Goal: Check status: Check status

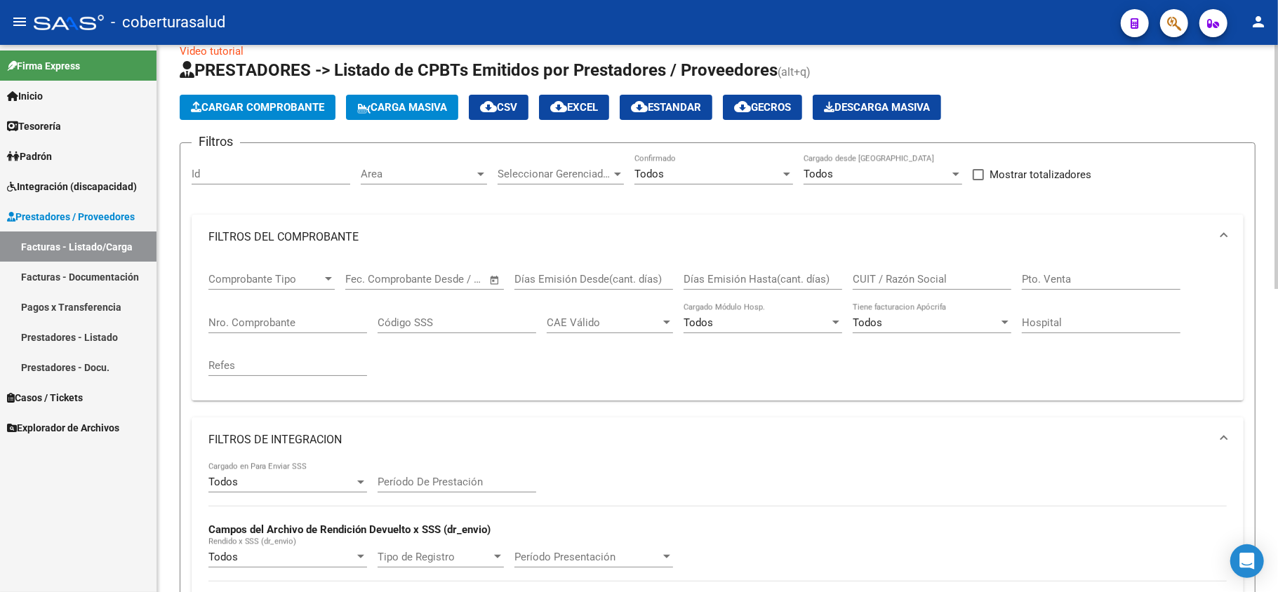
scroll to position [23, 0]
click at [284, 240] on mat-panel-title "FILTROS DEL COMPROBANTE" at bounding box center [708, 237] width 1001 height 15
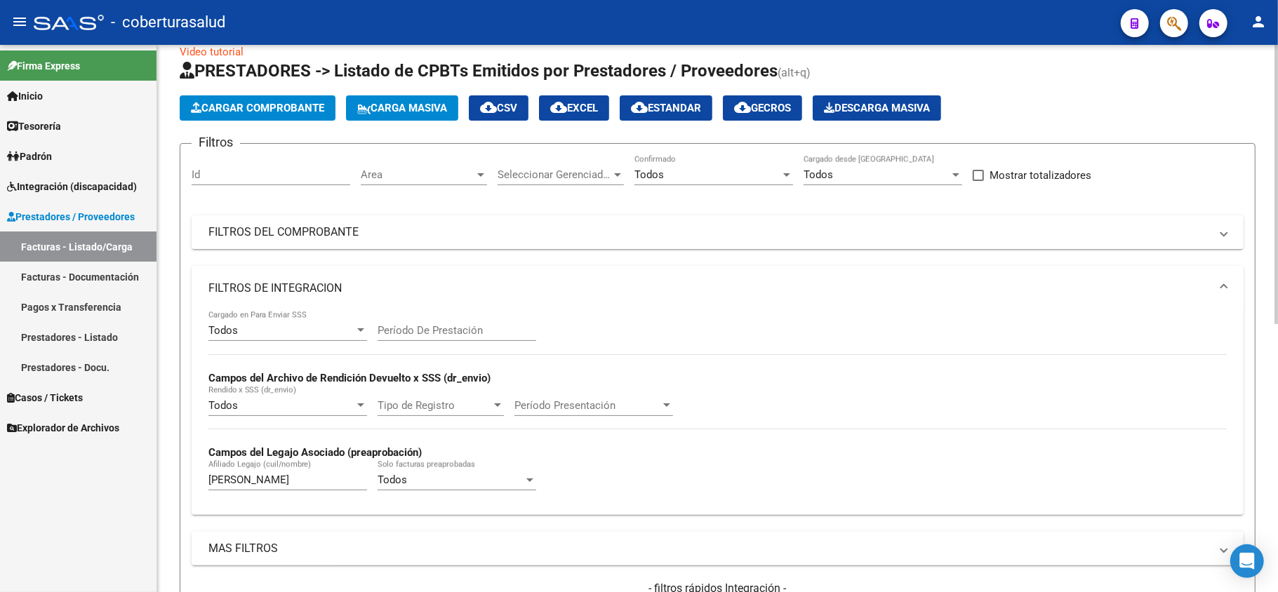
click at [273, 286] on mat-panel-title "FILTROS DE INTEGRACION" at bounding box center [708, 288] width 1001 height 15
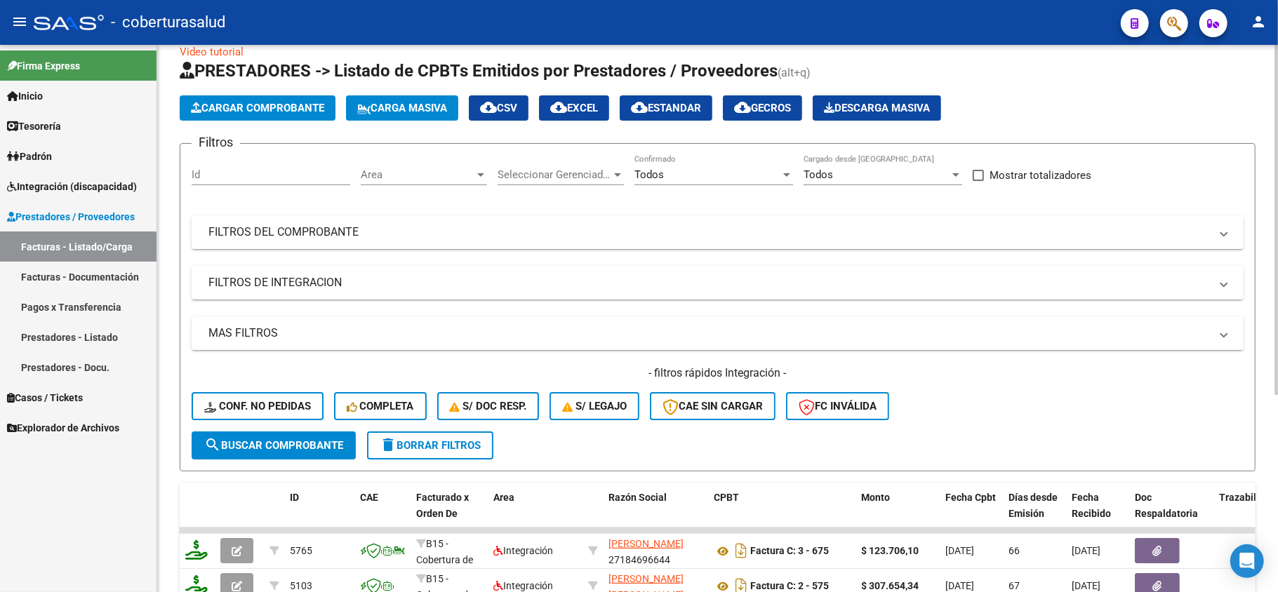
click at [274, 286] on mat-panel-title "FILTROS DE INTEGRACION" at bounding box center [708, 282] width 1001 height 15
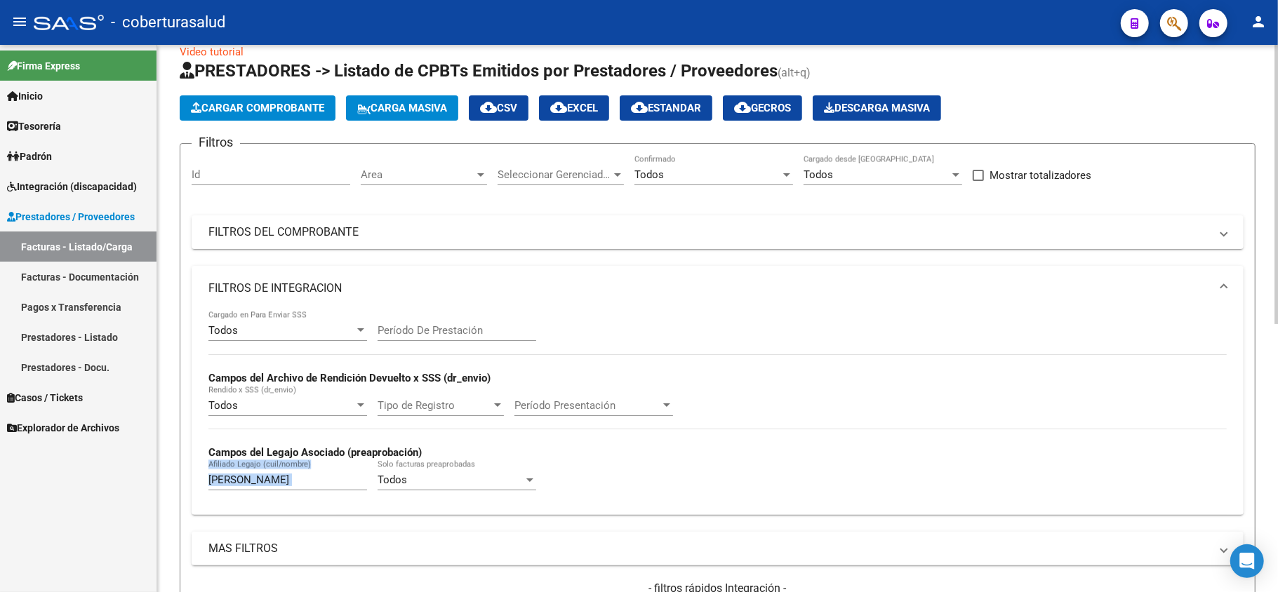
drag, startPoint x: 273, startPoint y: 492, endPoint x: 171, endPoint y: 492, distance: 101.7
click at [171, 492] on div "Video tutorial PRESTADORES -> Listado de CPBTs Emitidos por Prestadores / Prove…" at bounding box center [717, 551] width 1120 height 1058
click at [264, 483] on input "[PERSON_NAME]" at bounding box center [287, 480] width 159 height 13
drag, startPoint x: 267, startPoint y: 488, endPoint x: 192, endPoint y: 489, distance: 75.1
click at [192, 489] on div "Todos Cargado en Para Enviar SSS Período De Prestación Campos del Archivo de Re…" at bounding box center [718, 413] width 1052 height 204
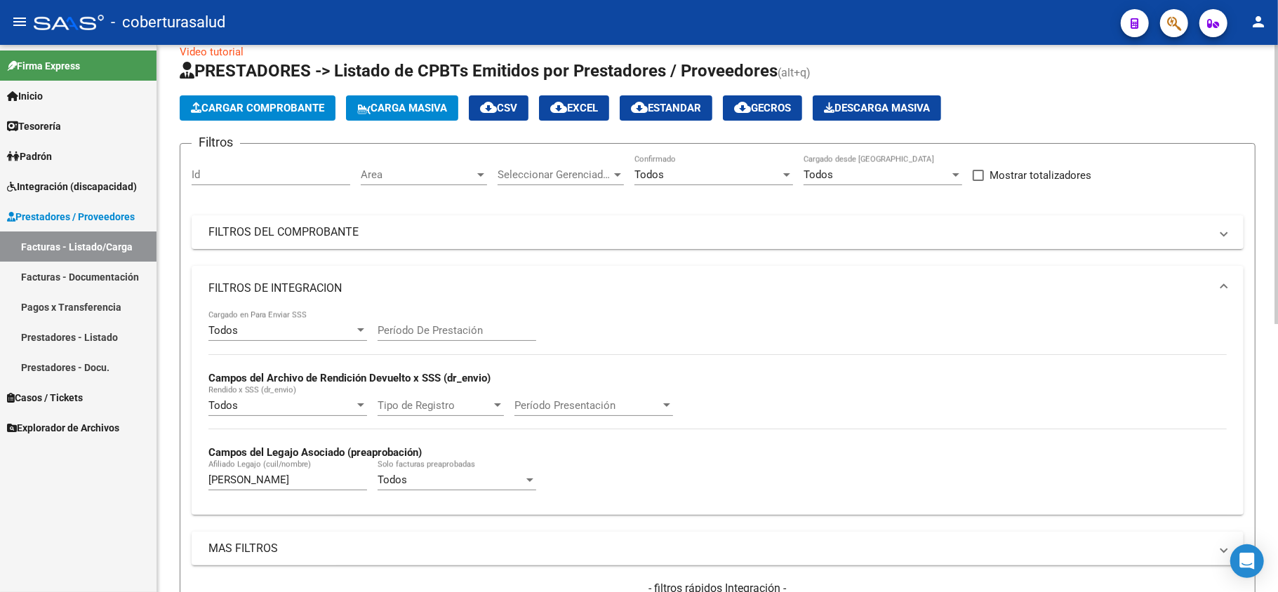
click at [272, 481] on input "[PERSON_NAME]" at bounding box center [287, 480] width 159 height 13
click at [276, 296] on mat-expansion-panel-header "FILTROS DE INTEGRACION" at bounding box center [718, 288] width 1052 height 45
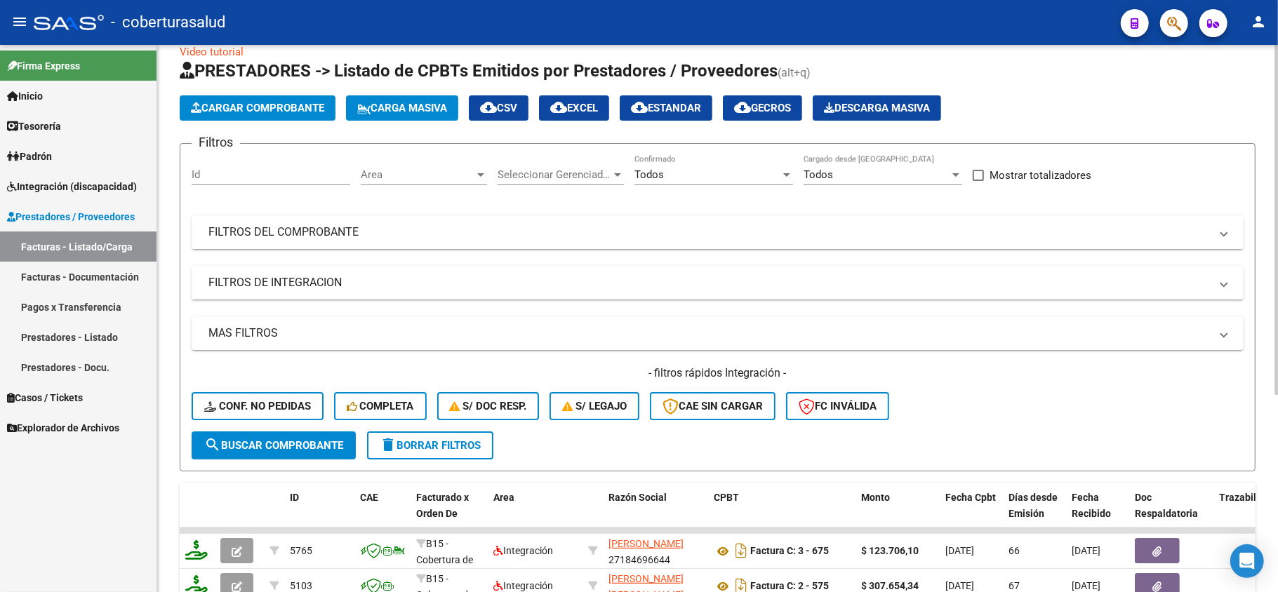
click at [862, 244] on mat-expansion-panel-header "FILTROS DEL COMPROBANTE" at bounding box center [718, 232] width 1052 height 34
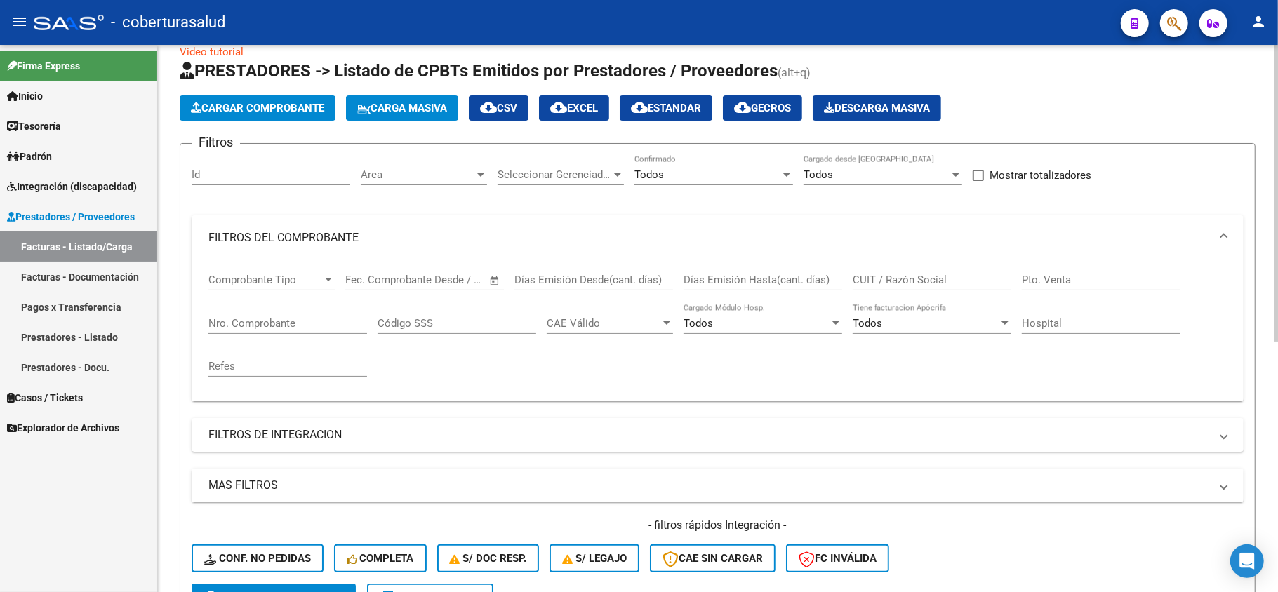
click at [913, 284] on input "CUIT / Razón Social" at bounding box center [931, 280] width 159 height 13
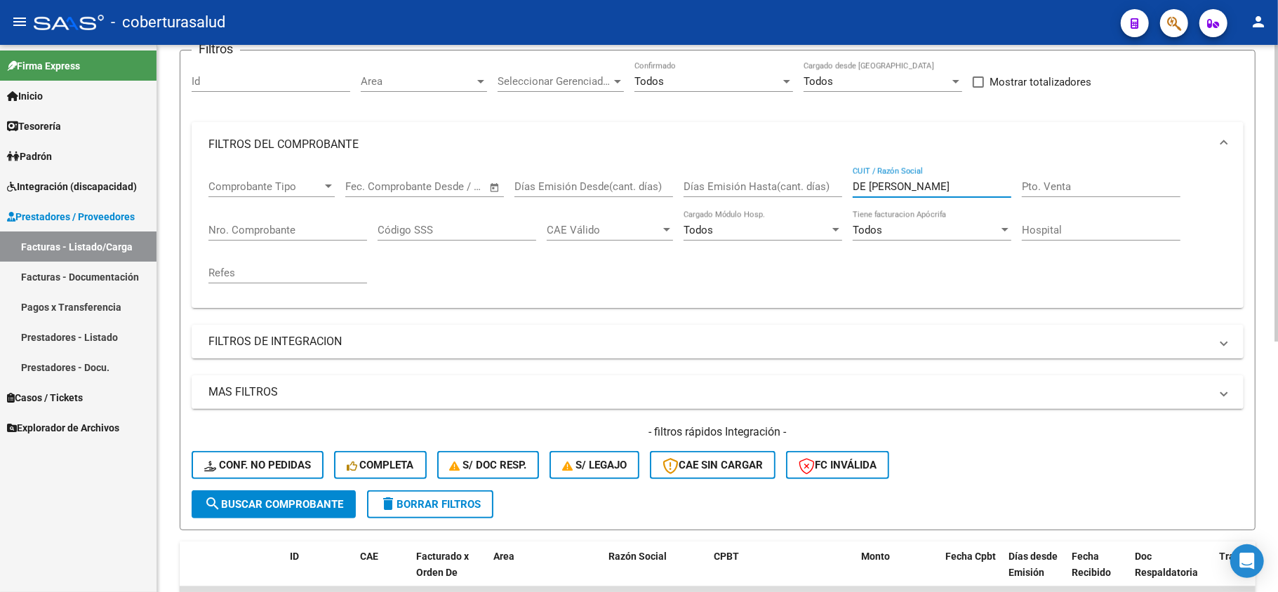
click at [271, 503] on span "search Buscar Comprobante" at bounding box center [273, 504] width 139 height 13
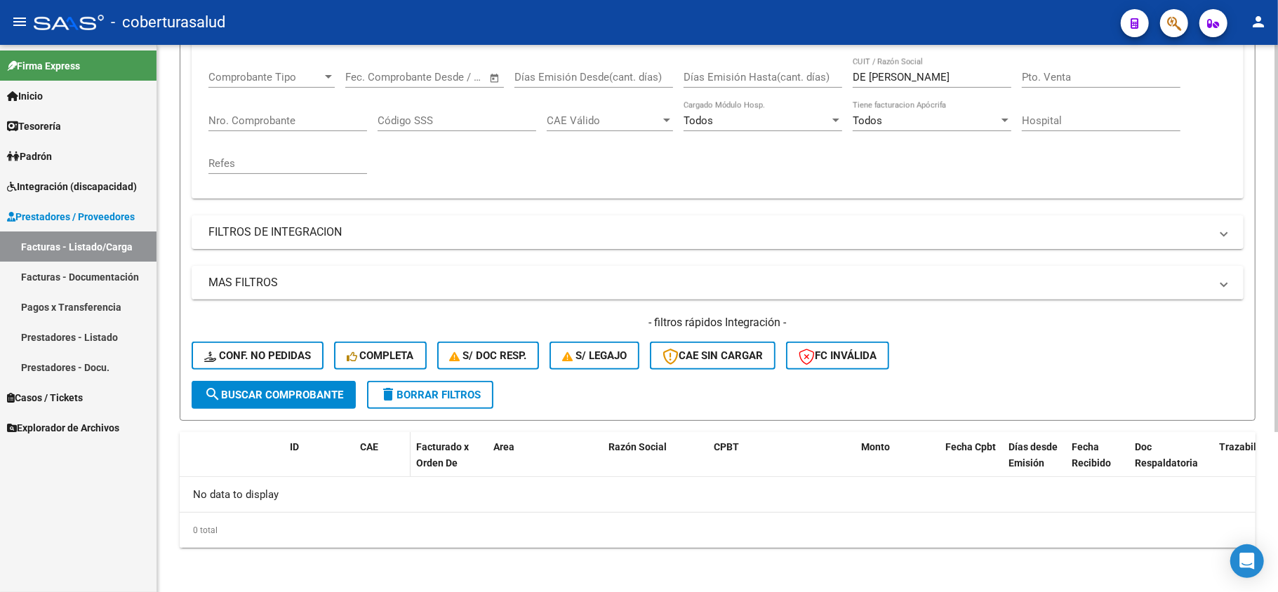
scroll to position [39, 0]
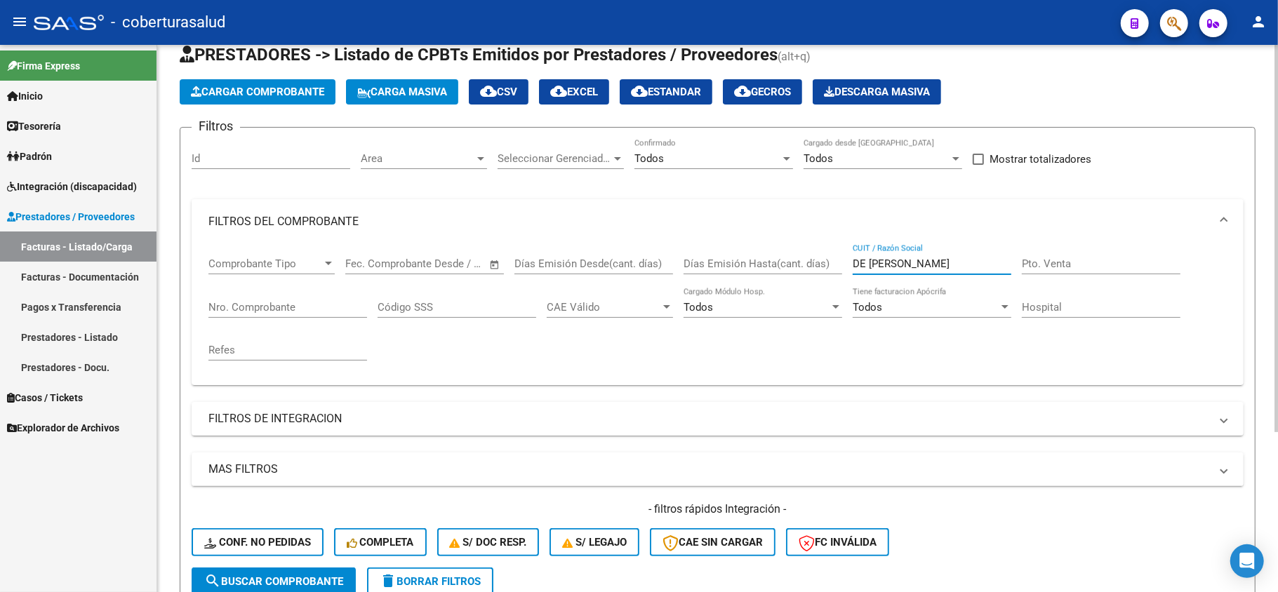
drag, startPoint x: 961, startPoint y: 262, endPoint x: 1277, endPoint y: 253, distance: 315.8
click at [1277, 253] on div "Video tutorial PRESTADORES -> Listado de CPBTs Emitidos por Prestadores / Prove…" at bounding box center [719, 393] width 1124 height 774
type input "D"
click at [952, 261] on input "CUIT / Razón Social" at bounding box center [931, 263] width 159 height 13
paste input "27245792951"
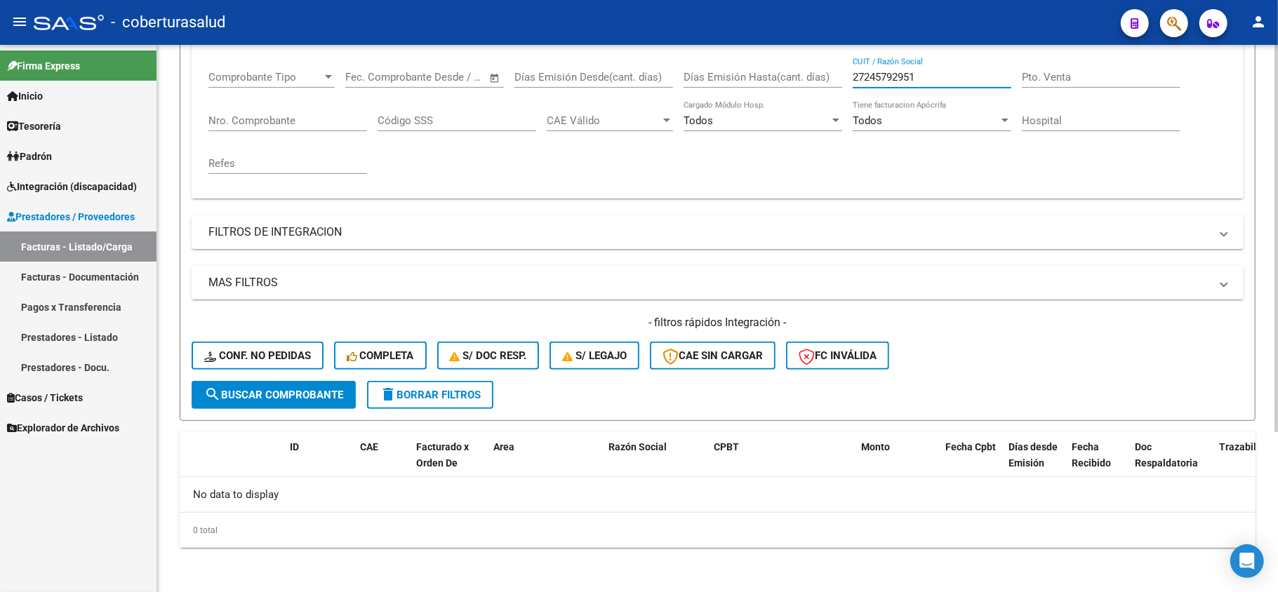
type input "27245792951"
click at [257, 400] on button "search Buscar Comprobante" at bounding box center [274, 395] width 164 height 28
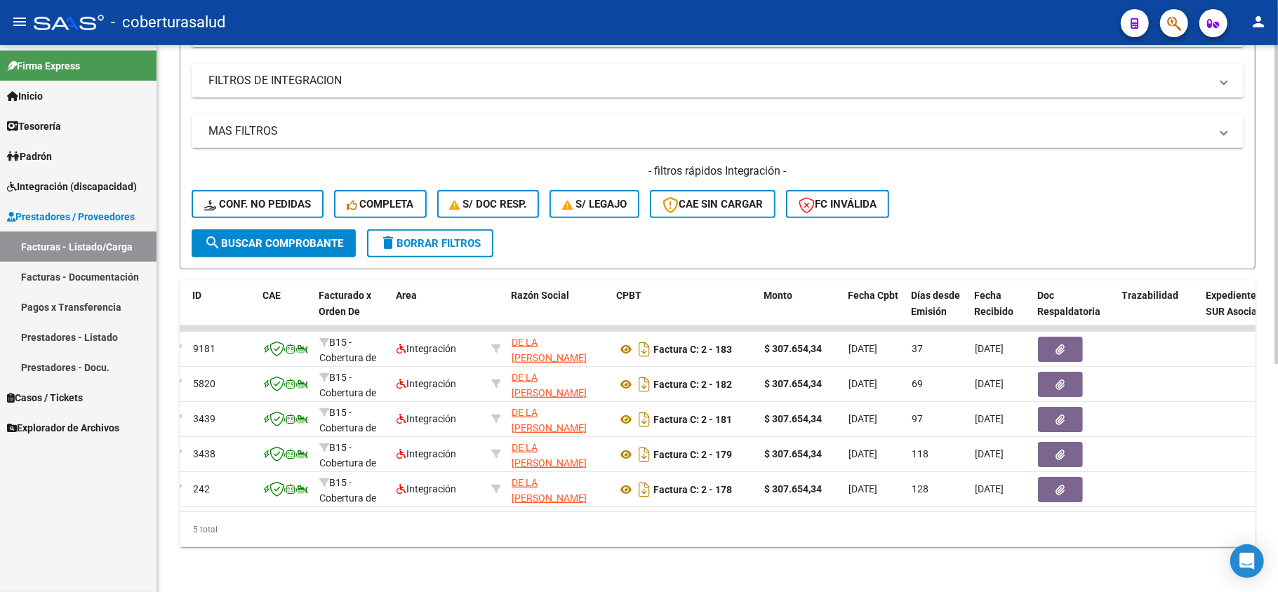
scroll to position [0, 0]
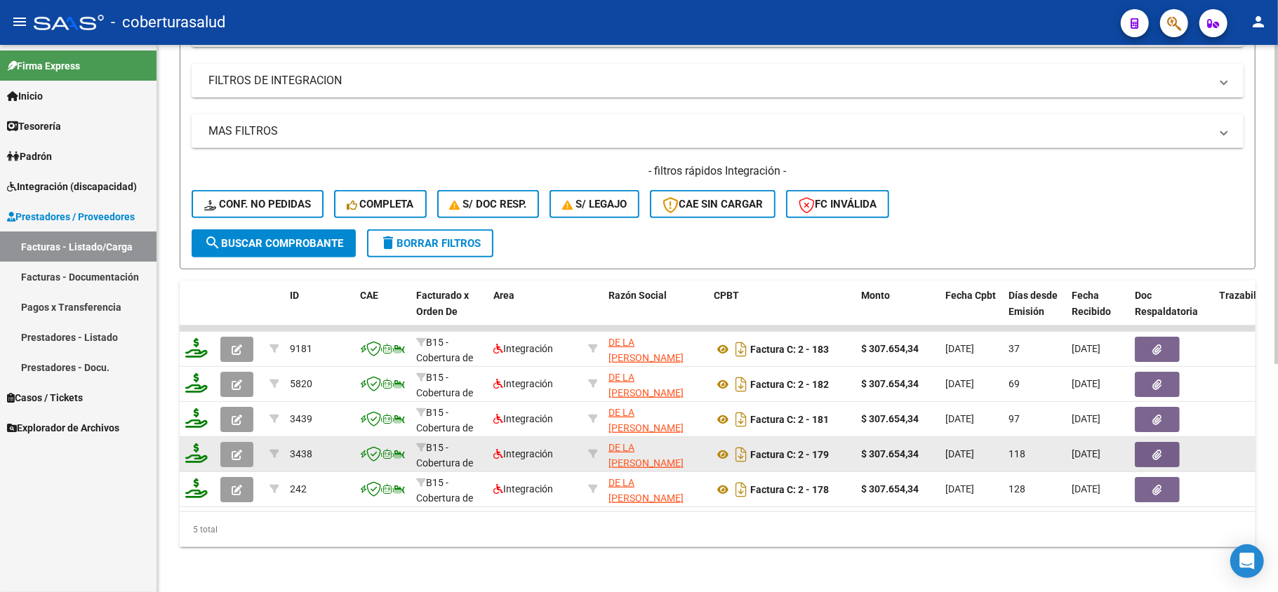
click at [243, 444] on button "button" at bounding box center [236, 454] width 33 height 25
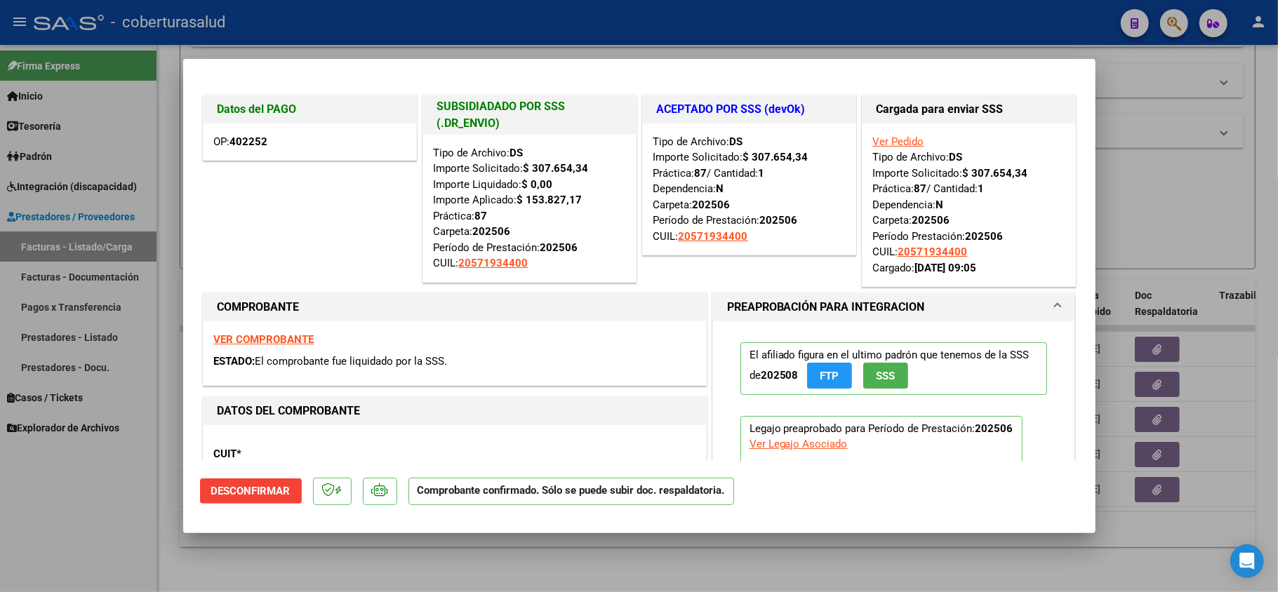
click at [304, 548] on div at bounding box center [639, 296] width 1278 height 592
type input "$ 0,00"
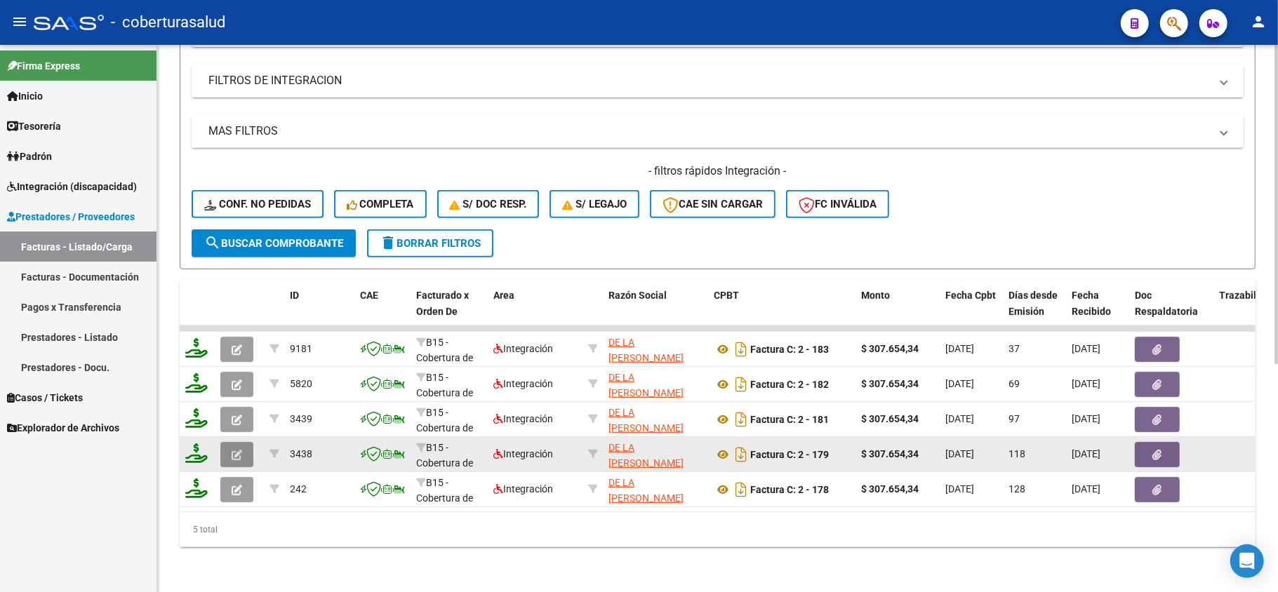
click at [225, 442] on button "button" at bounding box center [236, 454] width 33 height 25
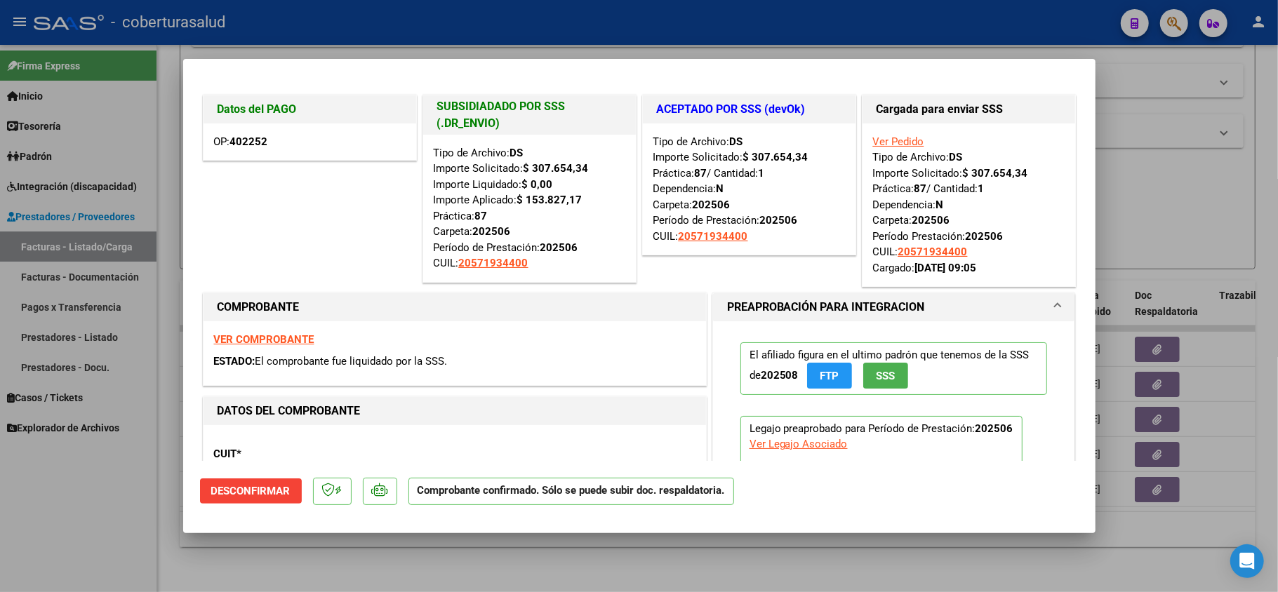
click at [443, 554] on div at bounding box center [639, 296] width 1278 height 592
type input "$ 0,00"
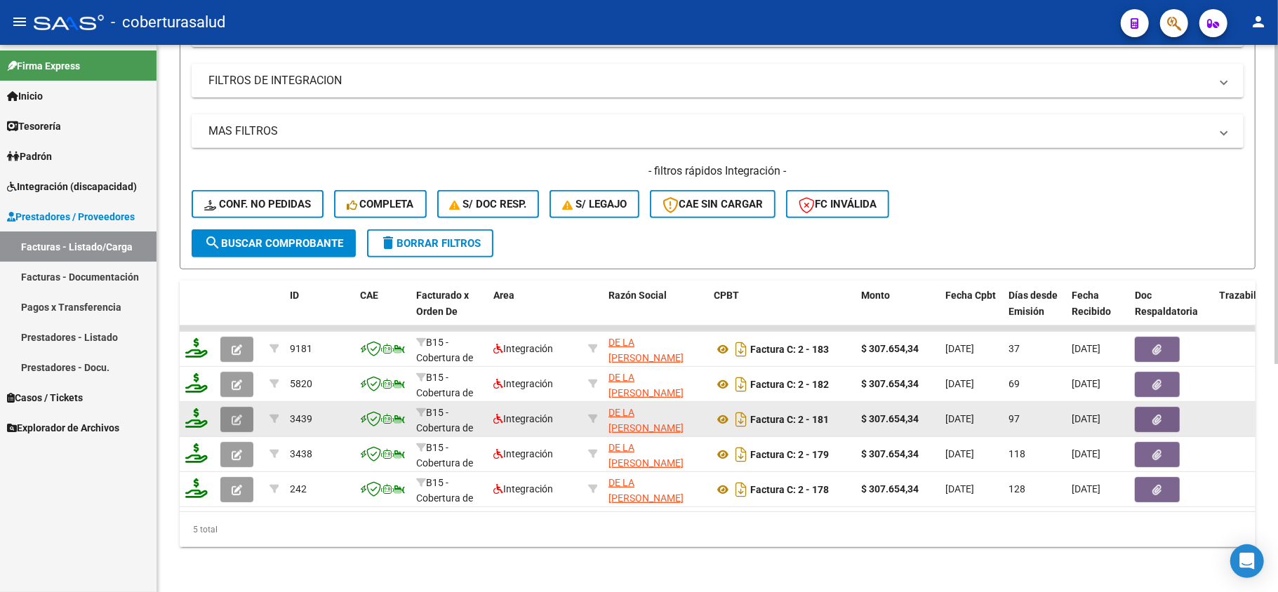
click at [233, 415] on icon "button" at bounding box center [237, 420] width 11 height 11
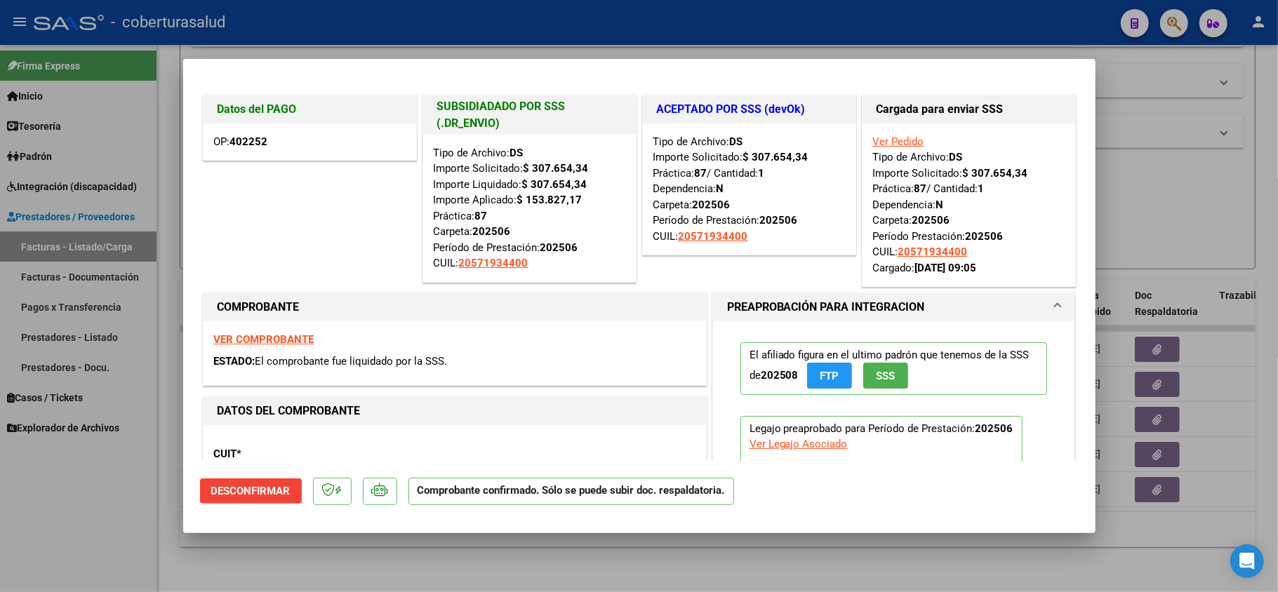
click at [442, 551] on div at bounding box center [639, 296] width 1278 height 592
type input "$ 0,00"
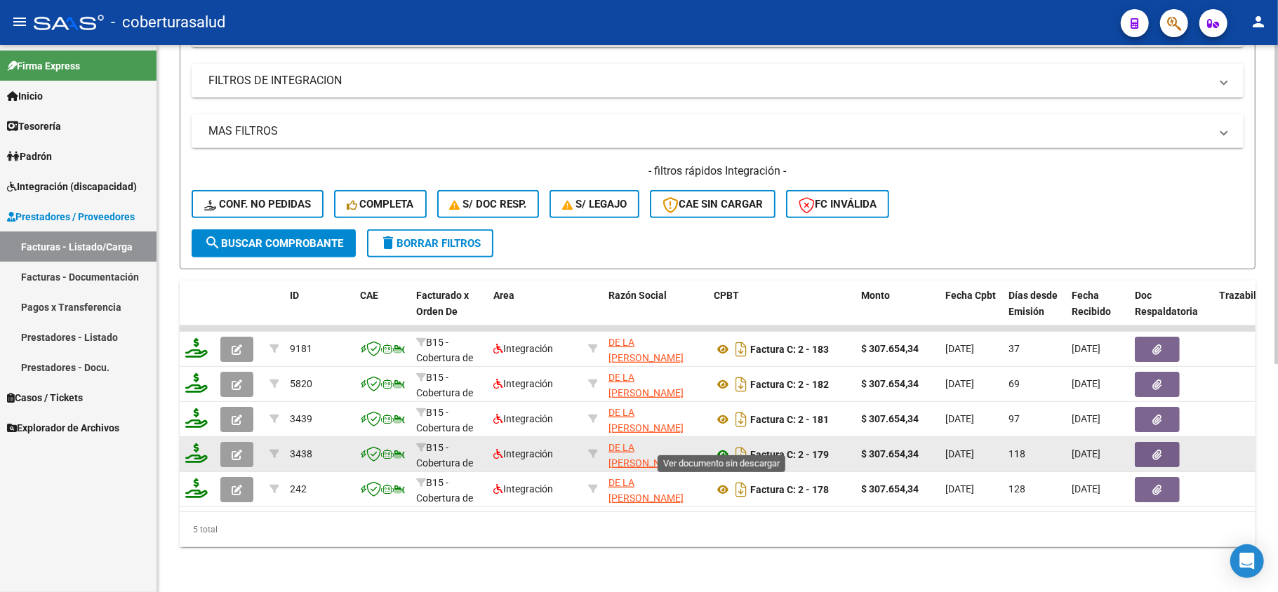
click at [723, 447] on icon at bounding box center [722, 454] width 18 height 17
